Goal: Find specific page/section: Find specific page/section

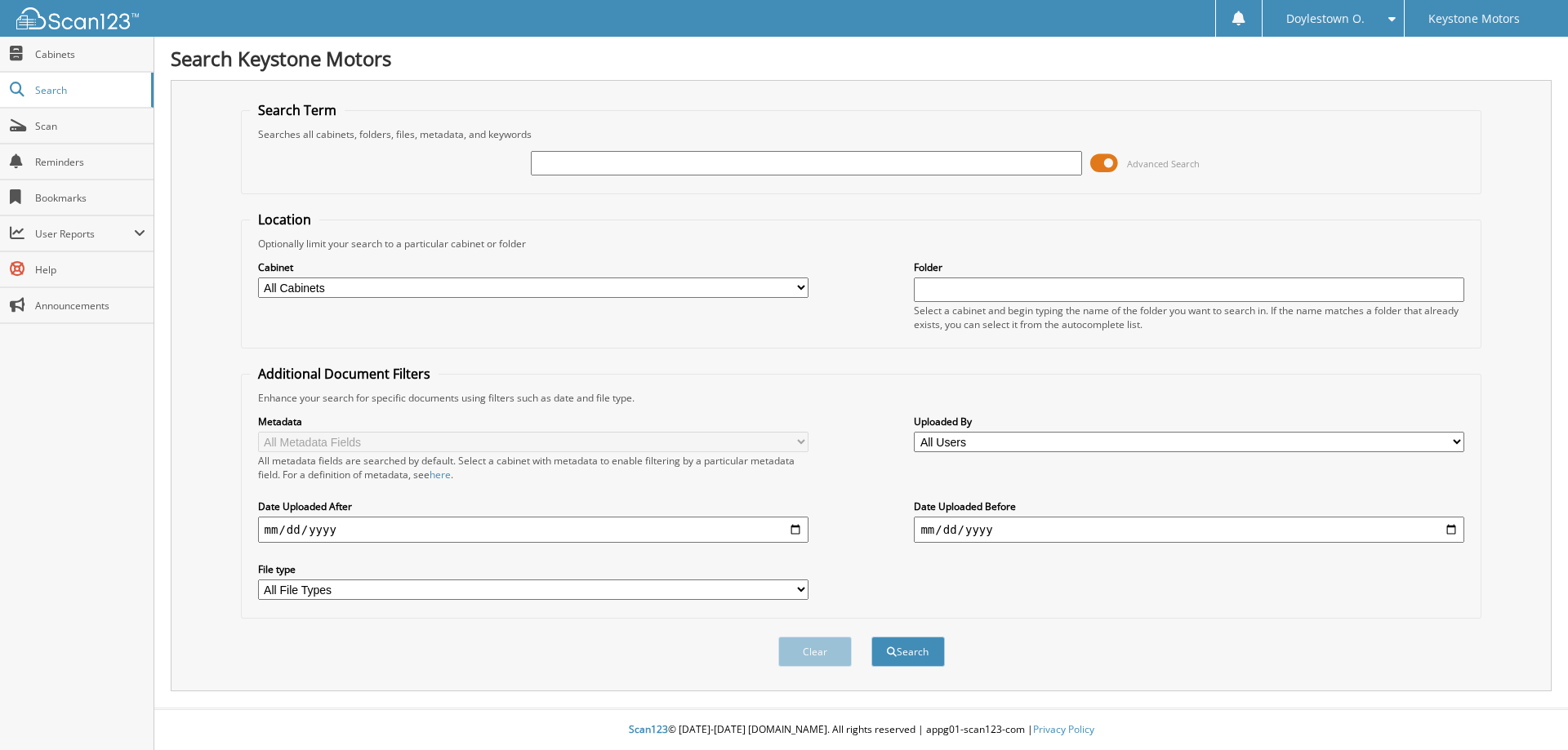
drag, startPoint x: 598, startPoint y: 149, endPoint x: 570, endPoint y: 159, distance: 29.7
paste input "N2653342"
type input "N2653342"
click at [871, 637] on button "Search" at bounding box center [908, 652] width 74 height 30
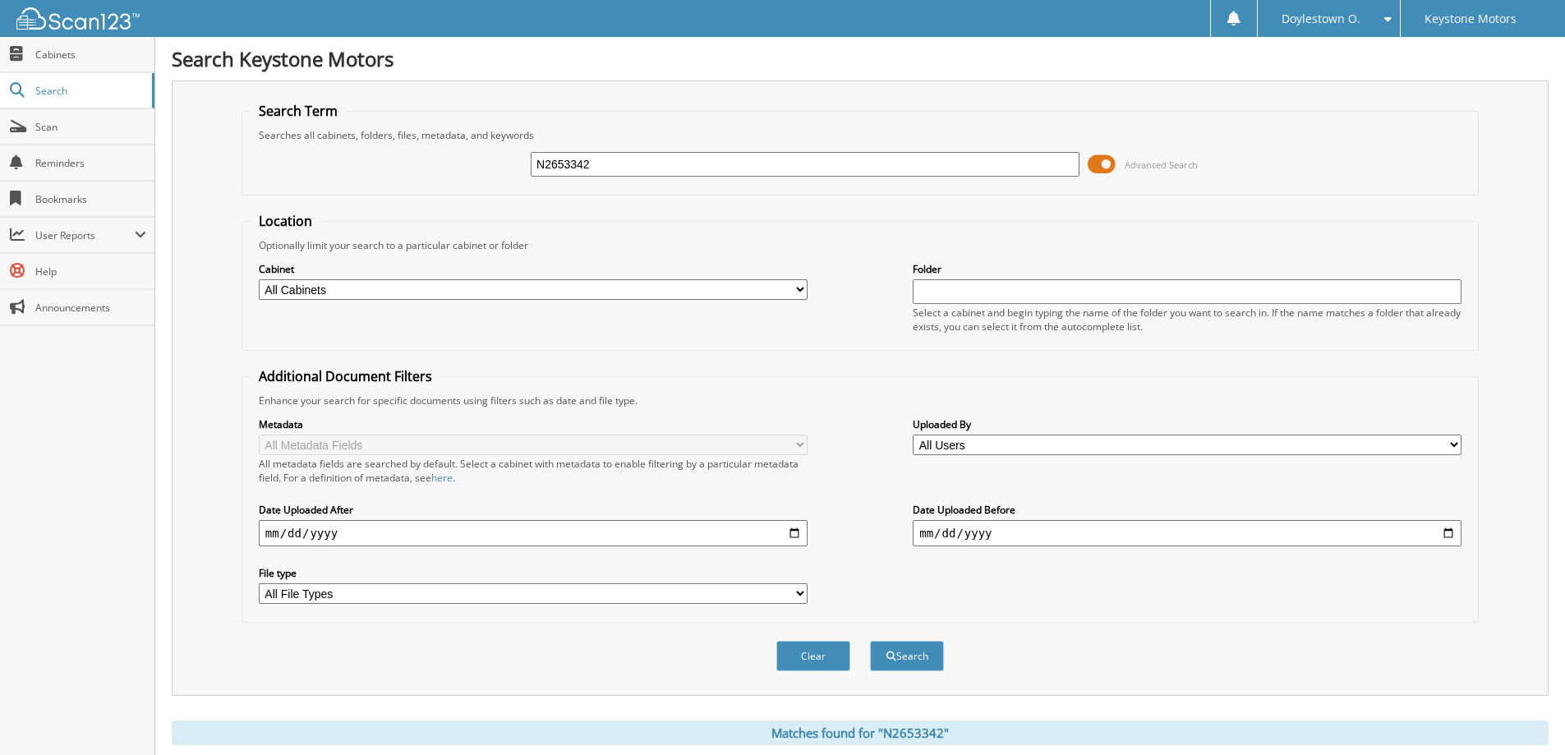
click at [1113, 161] on span at bounding box center [1102, 164] width 28 height 25
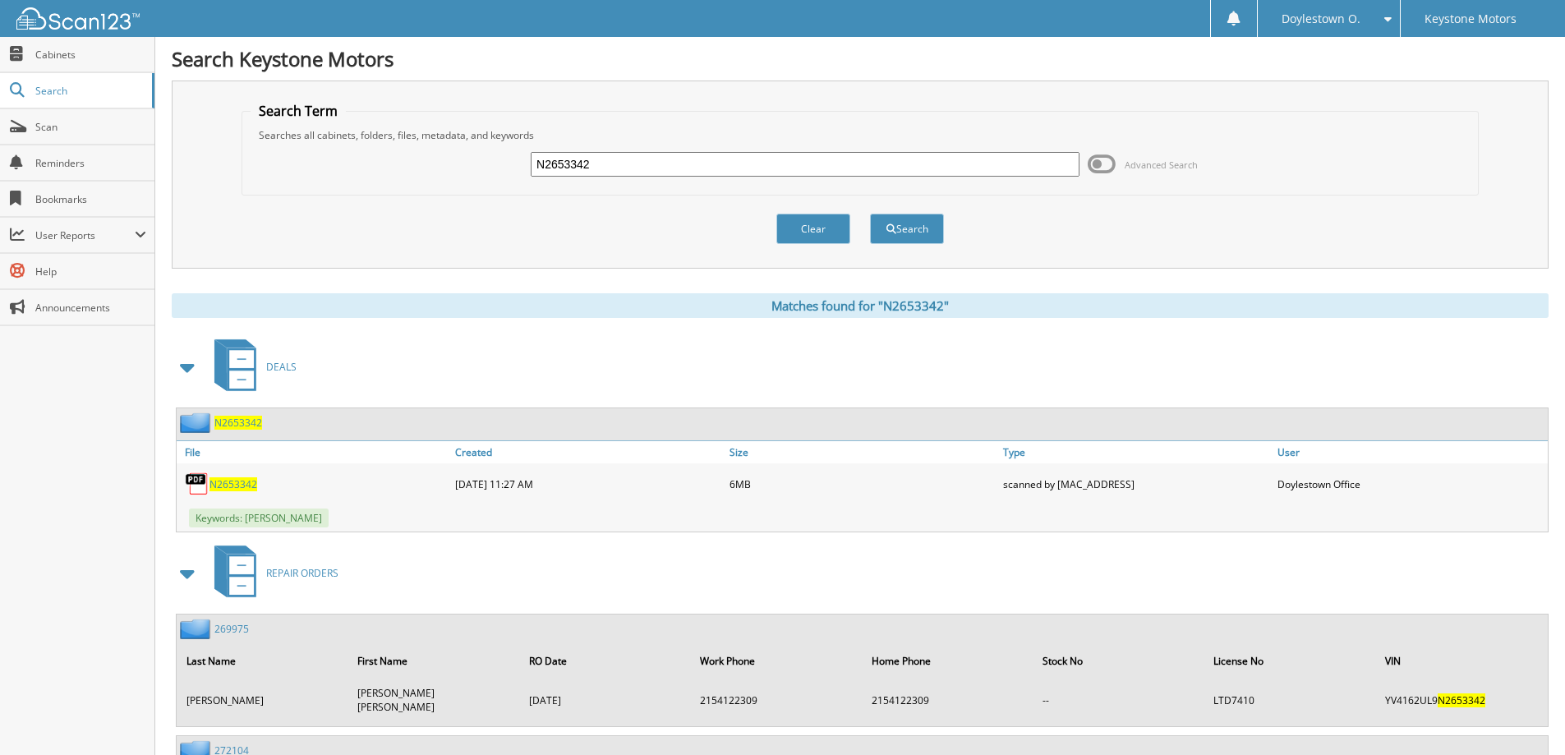
click at [242, 484] on span "N2653342" at bounding box center [234, 484] width 48 height 14
